Goal: Find specific page/section: Find specific page/section

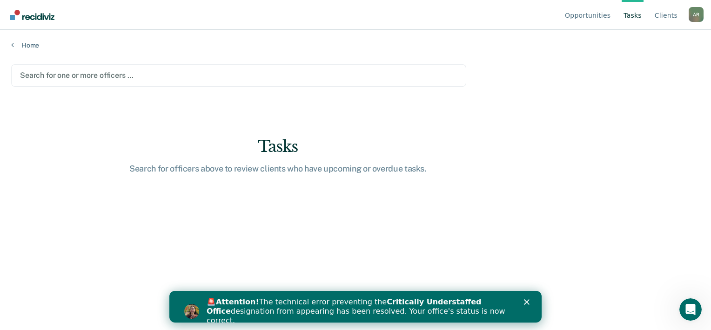
click at [628, 15] on link "Tasks" at bounding box center [633, 15] width 22 height 30
click at [631, 19] on link "Tasks" at bounding box center [633, 15] width 22 height 30
click at [17, 45] on link "Home" at bounding box center [355, 45] width 689 height 8
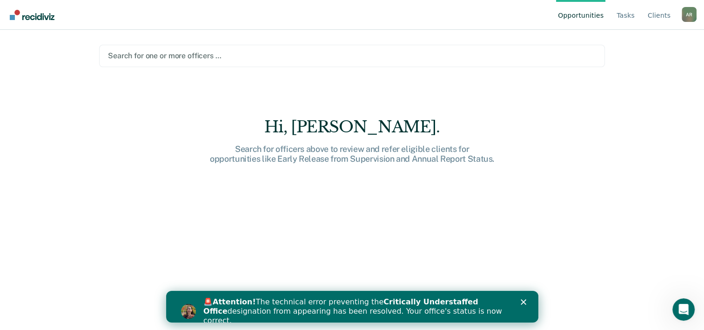
click at [527, 301] on div "Close" at bounding box center [524, 302] width 9 height 6
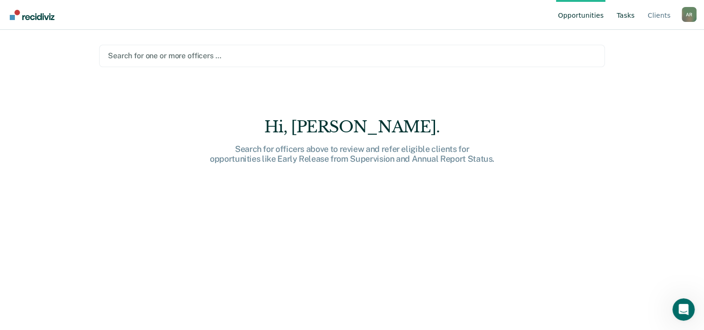
click at [622, 15] on link "Tasks" at bounding box center [626, 15] width 22 height 30
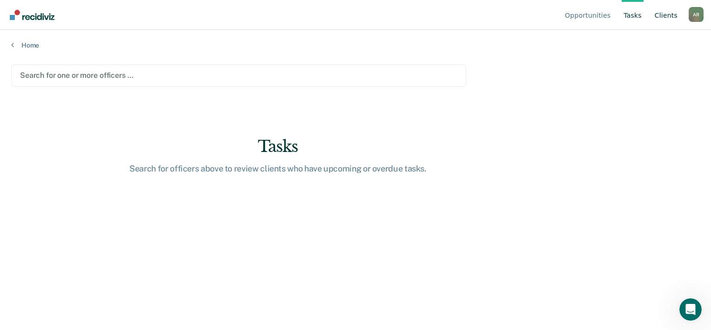
click at [667, 15] on link "Client s" at bounding box center [666, 15] width 27 height 30
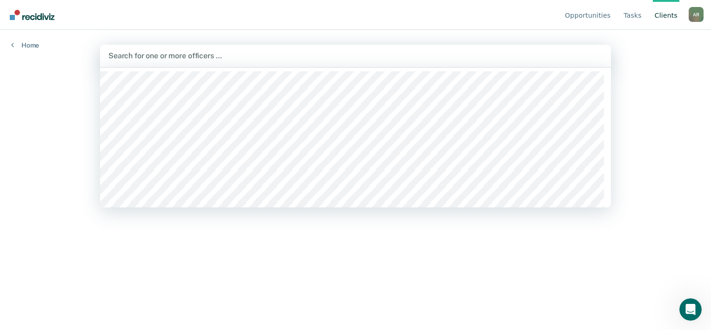
click at [159, 52] on div at bounding box center [355, 55] width 494 height 11
type input "[PERSON_NAME]"
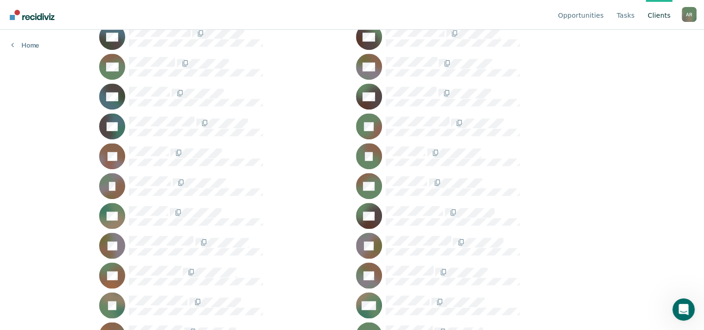
scroll to position [698, 0]
